Goal: Transaction & Acquisition: Purchase product/service

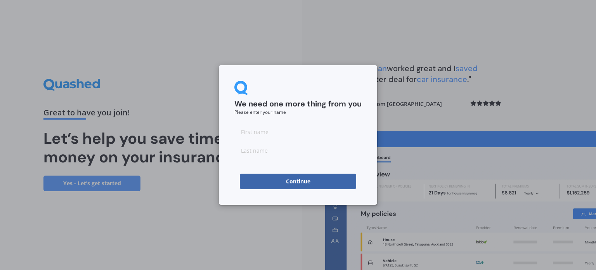
click at [278, 128] on input at bounding box center [297, 132] width 127 height 16
type input "[PERSON_NAME]"
click at [273, 150] on input at bounding box center [297, 150] width 127 height 16
type input "[PERSON_NAME]"
click at [301, 179] on button "Continue" at bounding box center [298, 182] width 116 height 16
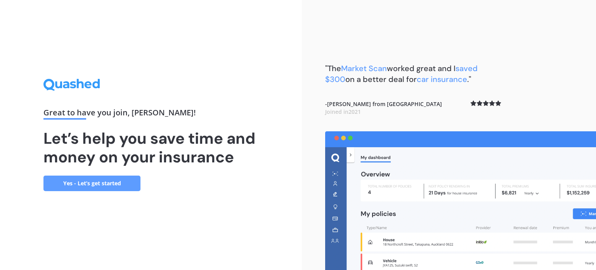
click at [102, 183] on link "Yes - Let’s get started" at bounding box center [91, 183] width 97 height 16
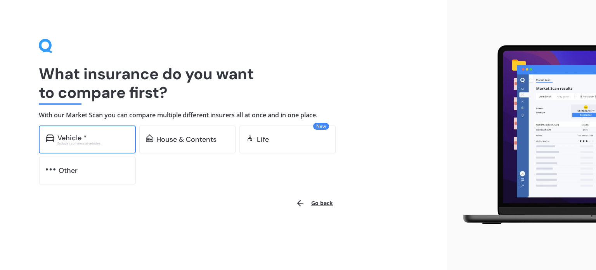
click at [75, 134] on div "Vehicle *" at bounding box center [72, 138] width 30 height 8
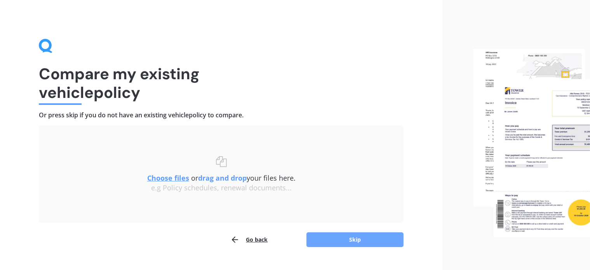
click at [356, 238] on button "Skip" at bounding box center [354, 239] width 97 height 15
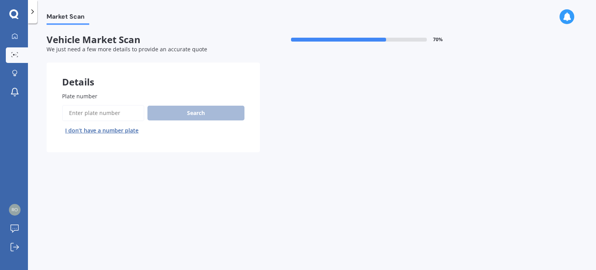
click at [101, 111] on input "Plate number" at bounding box center [103, 113] width 82 height 16
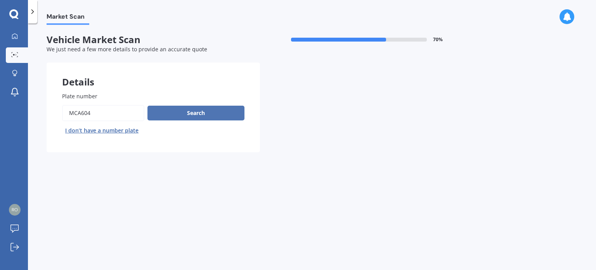
type input "MCA604"
click at [196, 111] on button "Search" at bounding box center [196, 113] width 97 height 15
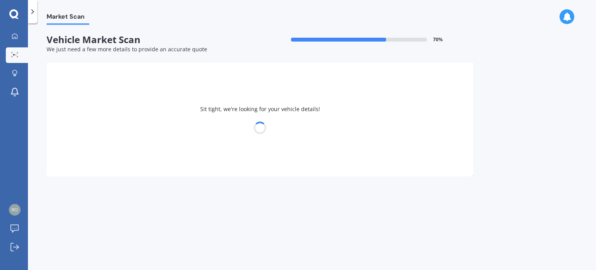
select select "MITSUBISHI"
select select "TRITON"
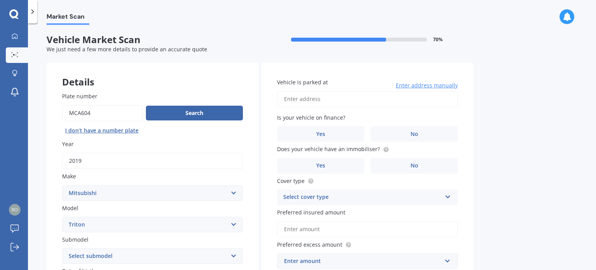
click at [335, 99] on input "Vehicle is parked at" at bounding box center [367, 99] width 181 height 16
type input "[STREET_ADDRESS]"
click at [404, 132] on label "No" at bounding box center [414, 134] width 87 height 16
click at [0, 0] on input "No" at bounding box center [0, 0] width 0 height 0
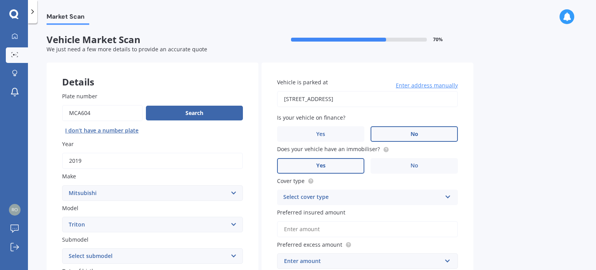
click at [337, 164] on label "Yes" at bounding box center [320, 166] width 87 height 16
click at [0, 0] on input "Yes" at bounding box center [0, 0] width 0 height 0
click at [416, 166] on span "No" at bounding box center [415, 165] width 8 height 7
click at [0, 0] on input "No" at bounding box center [0, 0] width 0 height 0
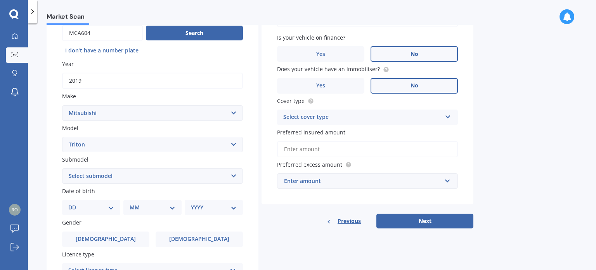
scroll to position [81, 0]
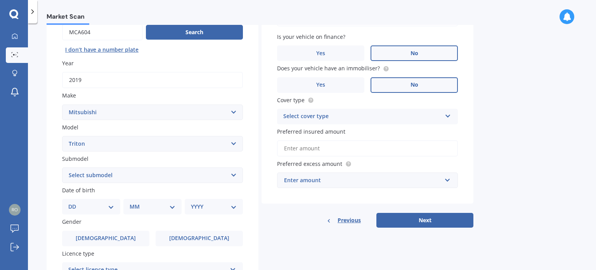
click at [446, 115] on icon at bounding box center [448, 114] width 7 height 5
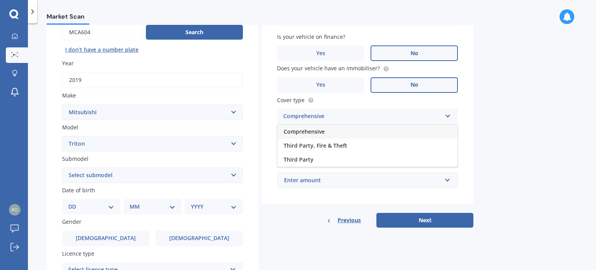
click at [320, 130] on span "Comprehensive" at bounding box center [304, 131] width 41 height 7
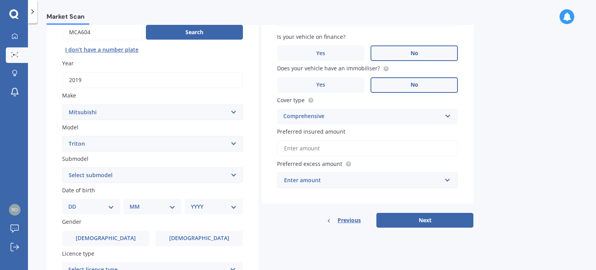
click at [232, 174] on select "Select submodel (All other) 2.4 Litre Petrol 2.5 CDI Diesel 2.8 CDI Diesel 3.2 …" at bounding box center [152, 175] width 181 height 16
select select "DC GLXR 6AT 2.4D/6AT"
click at [62, 167] on select "Select submodel (All other) 2.4 Litre Petrol 2.5 CDI Diesel 2.8 CDI Diesel 3.2 …" at bounding box center [152, 175] width 181 height 16
click at [109, 205] on select "DD 01 02 03 04 05 06 07 08 09 10 11 12 13 14 15 16 17 18 19 20 21 22 23 24 25 2…" at bounding box center [91, 206] width 46 height 9
select select "17"
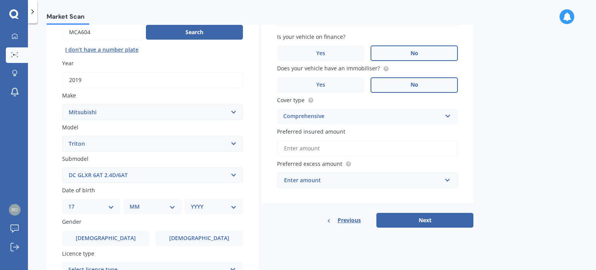
click at [75, 202] on select "DD 01 02 03 04 05 06 07 08 09 10 11 12 13 14 15 16 17 18 19 20 21 22 23 24 25 2…" at bounding box center [91, 206] width 46 height 9
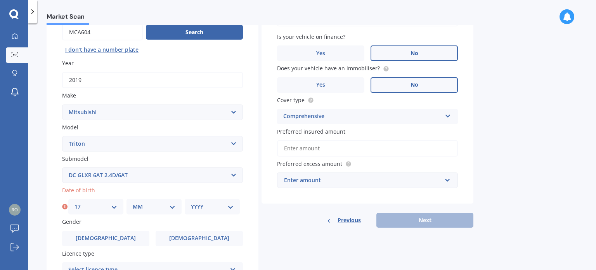
click at [175, 206] on div "MM 01 02 03 04 05 06 07 08 09 10 11 12" at bounding box center [154, 207] width 55 height 16
click at [171, 206] on select "MM 01 02 03 04 05 06 07 08 09 10 11 12" at bounding box center [154, 206] width 43 height 9
select select "05"
click at [133, 202] on select "MM 01 02 03 04 05 06 07 08 09 10 11 12" at bounding box center [154, 206] width 43 height 9
click at [230, 207] on select "YYYY 2025 2024 2023 2022 2021 2020 2019 2018 2017 2016 2015 2014 2013 2012 2011…" at bounding box center [212, 206] width 43 height 9
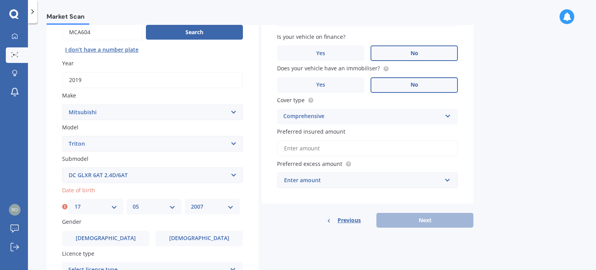
click at [191, 202] on select "YYYY 2025 2024 2023 2022 2021 2020 2019 2018 2017 2016 2015 2014 2013 2012 2011…" at bounding box center [212, 206] width 43 height 9
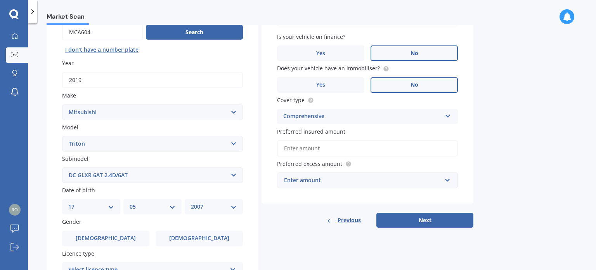
click at [236, 203] on select "YYYY 2025 2024 2023 2022 2021 2020 2019 2018 2017 2016 2015 2014 2013 2012 2011…" at bounding box center [214, 206] width 46 height 9
select select "1957"
click at [191, 202] on select "YYYY 2025 2024 2023 2022 2021 2020 2019 2018 2017 2016 2015 2014 2013 2012 2011…" at bounding box center [214, 206] width 46 height 9
click at [116, 233] on label "[DEMOGRAPHIC_DATA]" at bounding box center [105, 239] width 87 height 16
click at [0, 0] on input "[DEMOGRAPHIC_DATA]" at bounding box center [0, 0] width 0 height 0
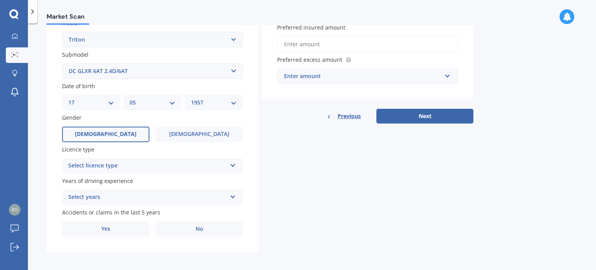
scroll to position [185, 0]
click at [233, 166] on icon at bounding box center [233, 163] width 7 height 5
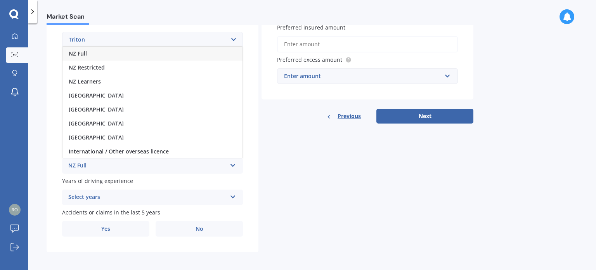
click at [122, 54] on div "NZ Full" at bounding box center [152, 54] width 180 height 14
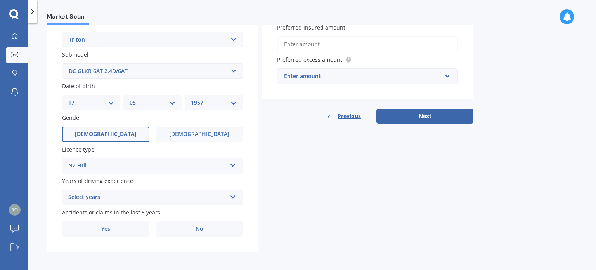
click at [233, 196] on icon at bounding box center [233, 195] width 7 height 5
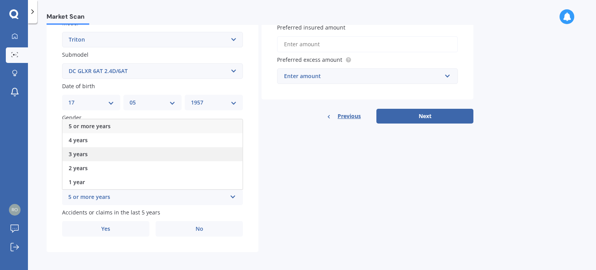
scroll to position [187, 0]
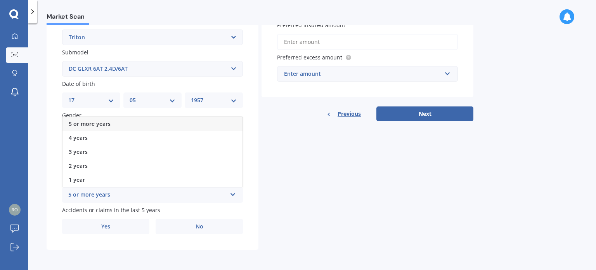
click at [183, 123] on div "5 or more years" at bounding box center [152, 124] width 180 height 14
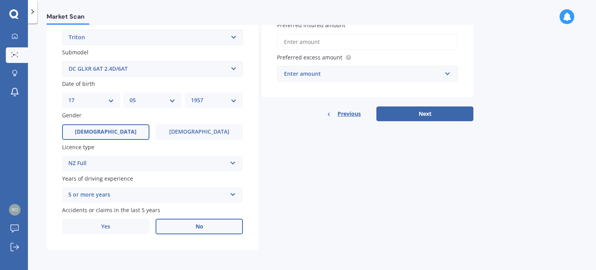
click at [198, 227] on span "No" at bounding box center [200, 226] width 8 height 7
click at [0, 0] on input "No" at bounding box center [0, 0] width 0 height 0
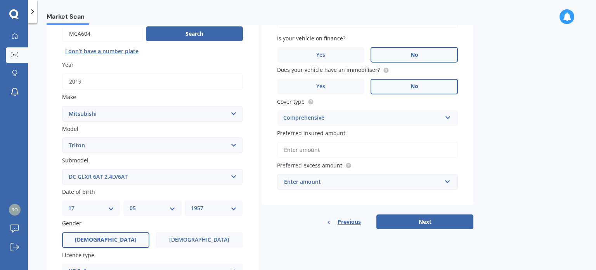
scroll to position [82, 0]
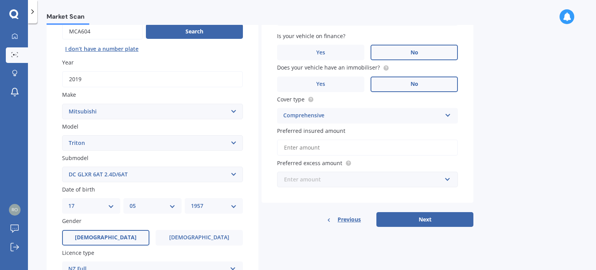
click at [448, 177] on input "text" at bounding box center [365, 179] width 174 height 15
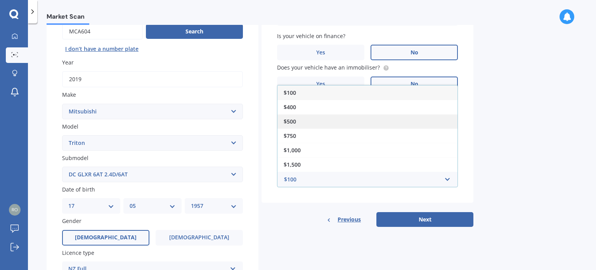
click at [363, 121] on div "$500" at bounding box center [368, 121] width 180 height 14
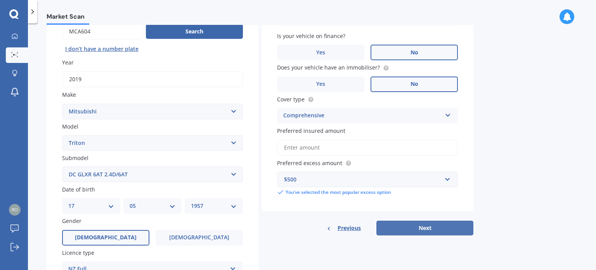
click at [426, 226] on button "Next" at bounding box center [425, 227] width 97 height 15
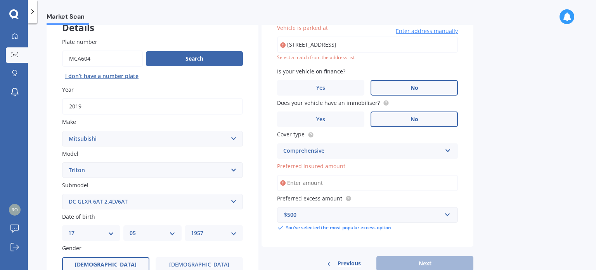
scroll to position [53, 0]
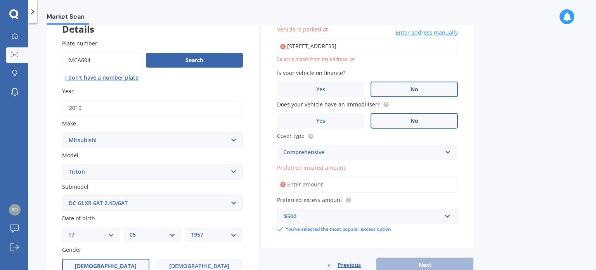
click at [284, 184] on icon at bounding box center [282, 185] width 5 height 8
click at [297, 183] on input "Preferred insured amount" at bounding box center [367, 184] width 181 height 16
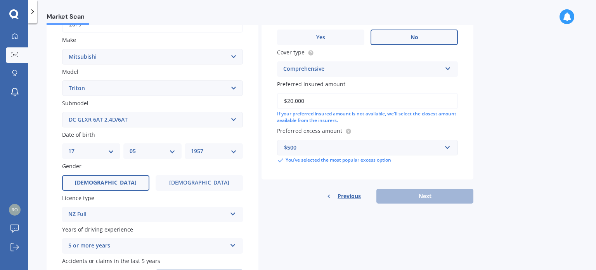
scroll to position [137, 0]
type input "$20,000"
click at [425, 194] on div "Previous Next" at bounding box center [368, 195] width 212 height 15
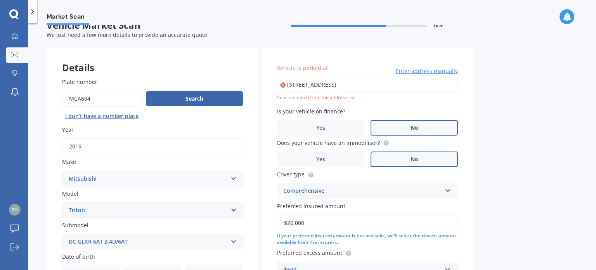
scroll to position [12, 0]
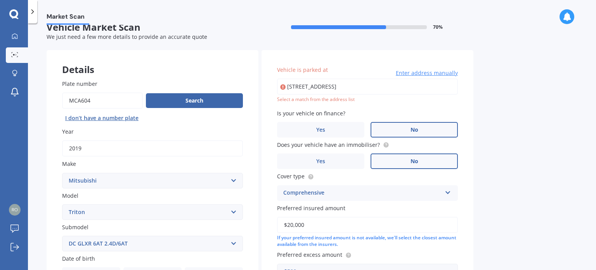
click at [450, 82] on input "[STREET_ADDRESS]" at bounding box center [367, 86] width 181 height 16
click at [373, 85] on input "[STREET_ADDRESS]" at bounding box center [367, 86] width 181 height 16
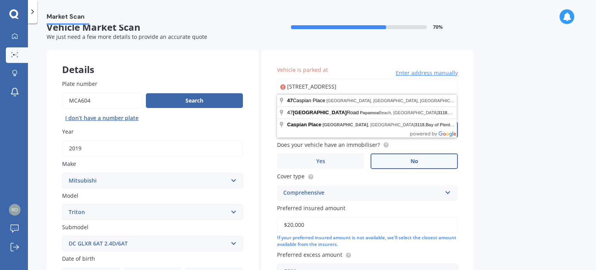
click at [451, 87] on input "[STREET_ADDRESS]" at bounding box center [367, 86] width 181 height 16
click at [356, 85] on input "[STREET_ADDRESS]" at bounding box center [367, 86] width 181 height 16
click at [448, 81] on input "[STREET_ADDRESS]" at bounding box center [367, 86] width 181 height 16
type input "4"
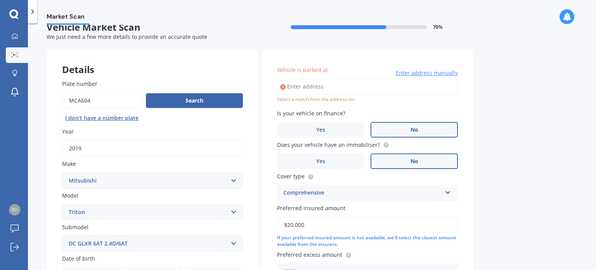
click at [439, 73] on span "Enter address manually" at bounding box center [427, 73] width 62 height 8
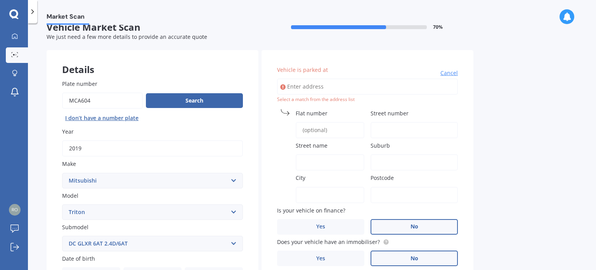
click at [388, 131] on input "Street number" at bounding box center [414, 130] width 87 height 16
type input "47"
type input "[STREET_ADDRESS],"
type input "47"
type input "Caspian Place"
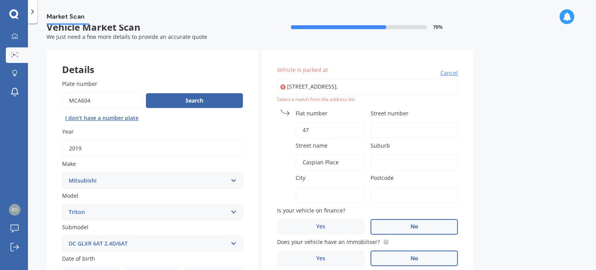
type input "Papamoa"
type input "3118"
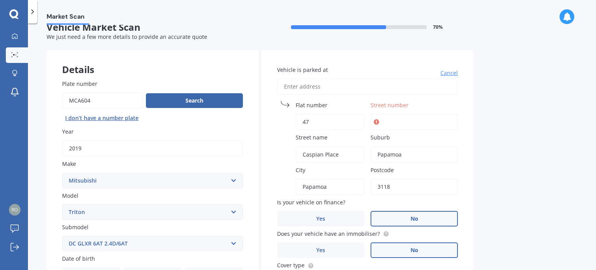
click at [404, 124] on input "Street number" at bounding box center [414, 122] width 87 height 16
type input "47"
click at [320, 118] on input "47" at bounding box center [330, 122] width 69 height 16
type input "4"
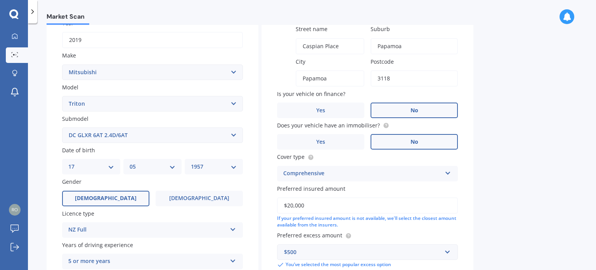
scroll to position [187, 0]
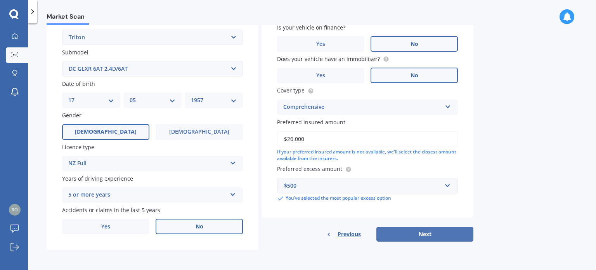
click at [425, 231] on button "Next" at bounding box center [425, 234] width 97 height 15
select select "17"
select select "05"
select select "1957"
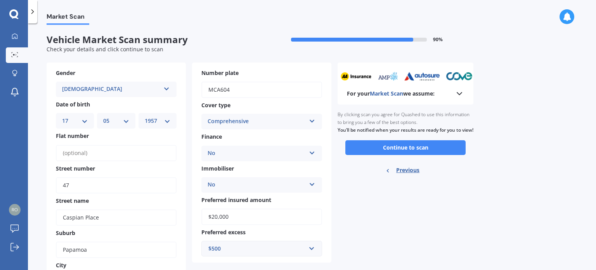
scroll to position [0, 0]
click at [410, 155] on button "Continue to scan" at bounding box center [405, 147] width 120 height 15
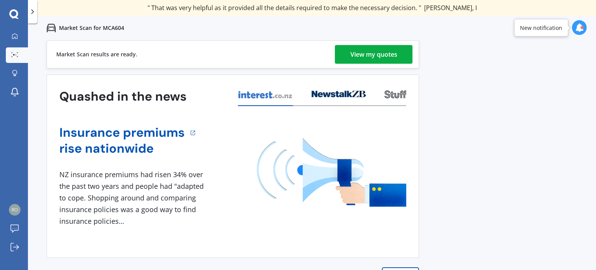
click at [377, 54] on div "View my quotes" at bounding box center [374, 54] width 47 height 19
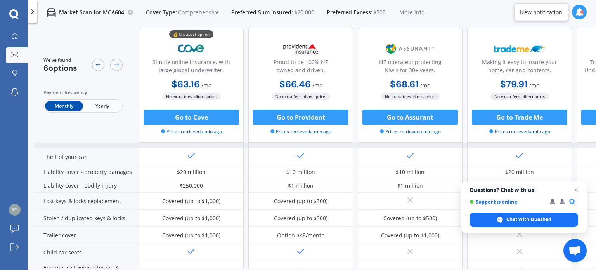
scroll to position [61, 0]
